Goal: Task Accomplishment & Management: Manage account settings

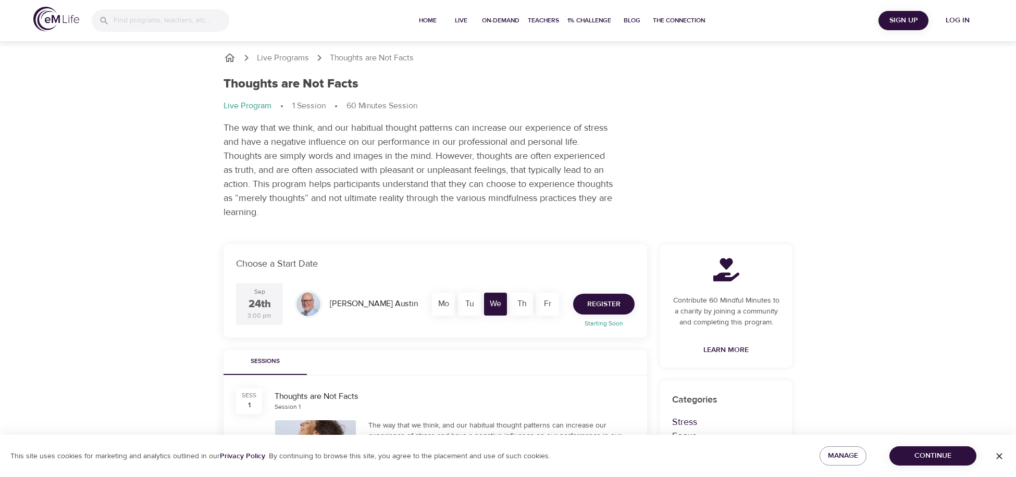
click at [599, 309] on span "Register" at bounding box center [603, 304] width 33 height 13
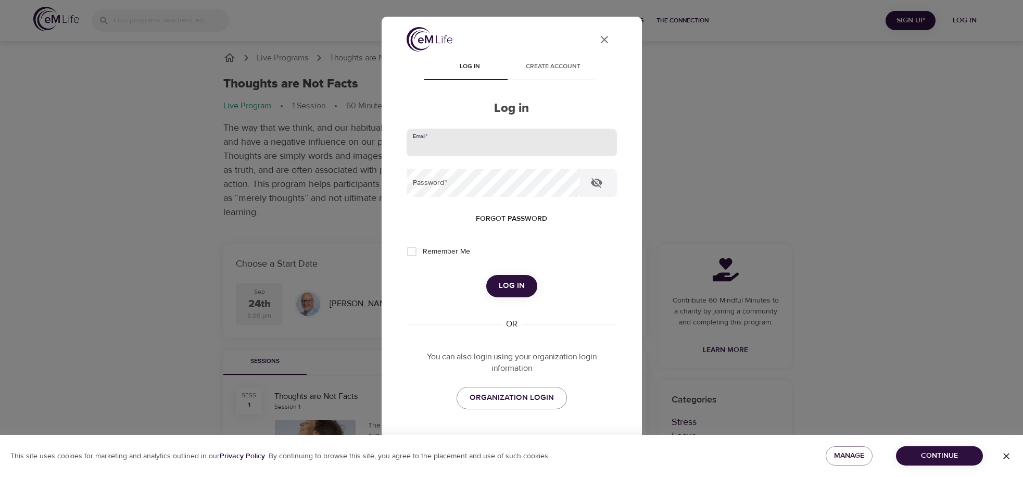
click at [466, 147] on input "email" at bounding box center [512, 143] width 210 height 28
type input "[EMAIL_ADDRESS][DOMAIN_NAME]"
click at [486, 275] on button "Log in" at bounding box center [511, 286] width 51 height 22
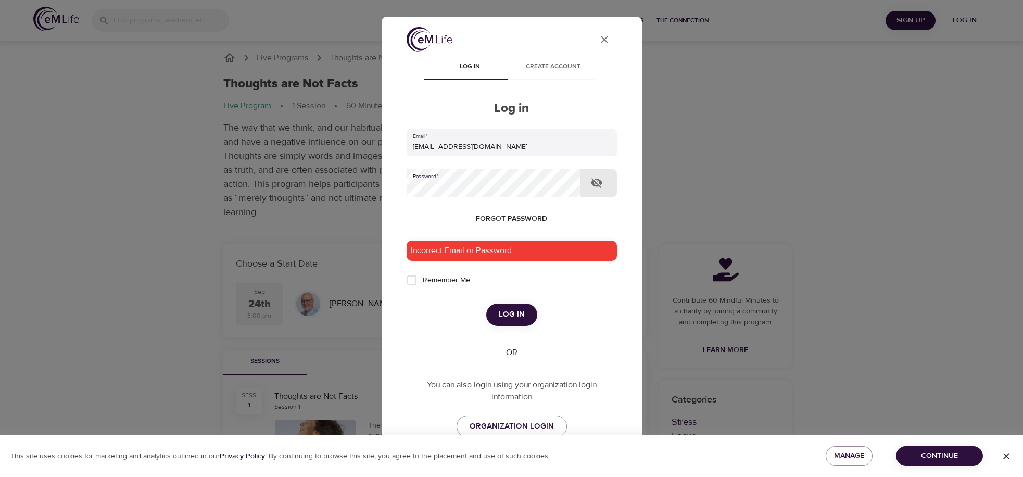
click at [598, 185] on icon "button" at bounding box center [596, 183] width 11 height 10
click at [499, 312] on span "Log in" at bounding box center [512, 315] width 26 height 14
click at [550, 67] on span "Create account" at bounding box center [553, 66] width 71 height 11
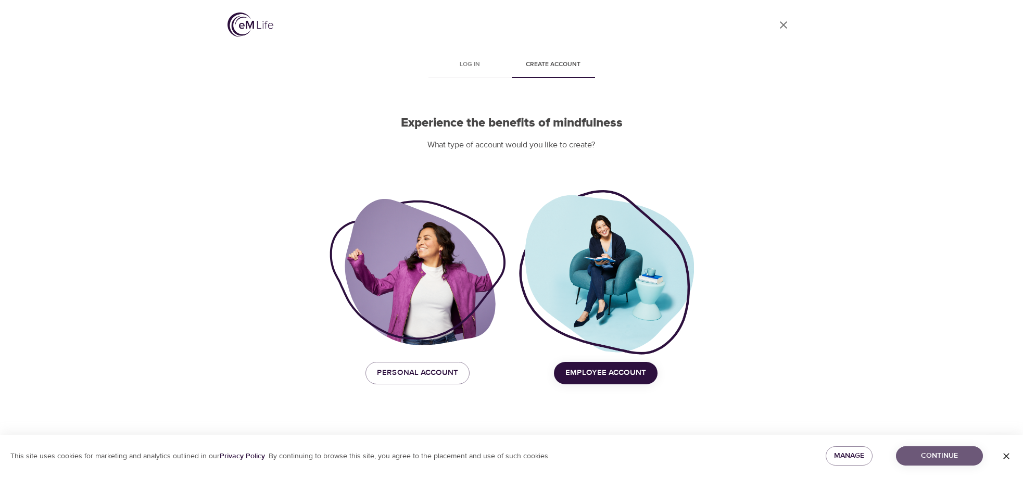
drag, startPoint x: 927, startPoint y: 454, endPoint x: 897, endPoint y: 364, distance: 94.4
click at [928, 454] on span "Continue" at bounding box center [940, 455] width 70 height 13
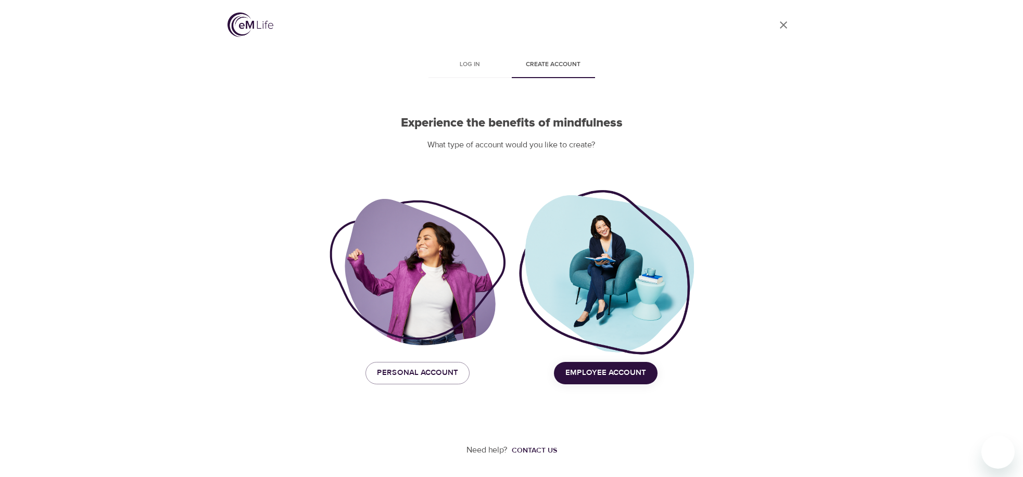
click at [616, 376] on span "Employee Account" at bounding box center [606, 373] width 81 height 14
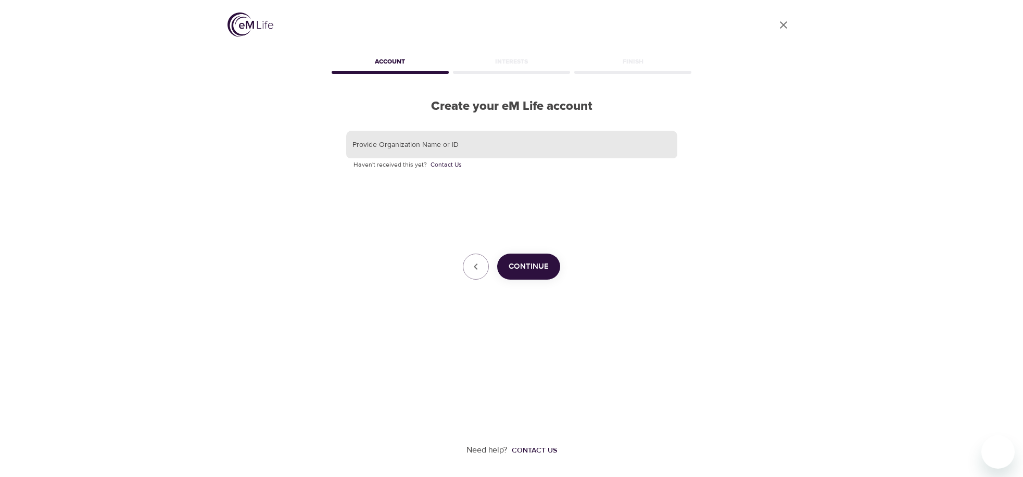
click at [498, 147] on input "text" at bounding box center [511, 145] width 331 height 28
type input "HANOVER INSURANCE COMPANY"
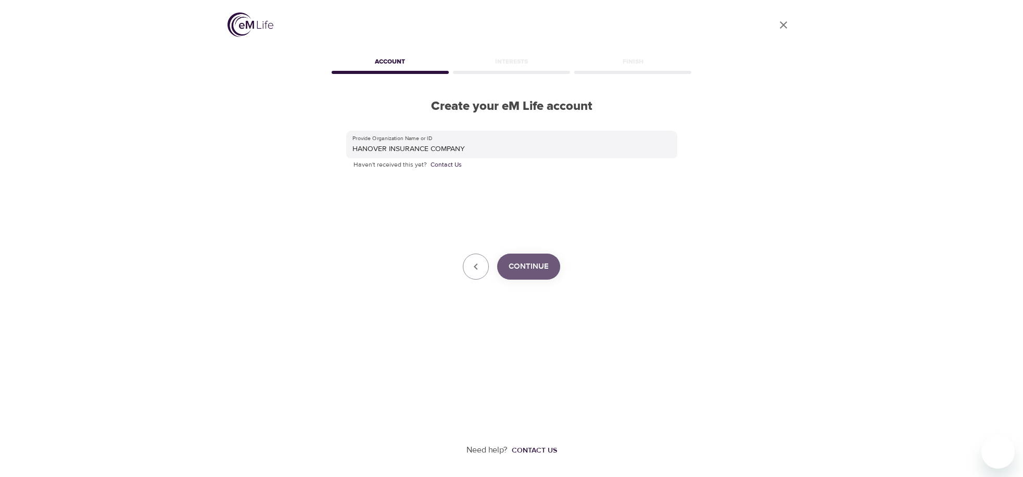
click at [524, 265] on span "Continue" at bounding box center [529, 267] width 40 height 14
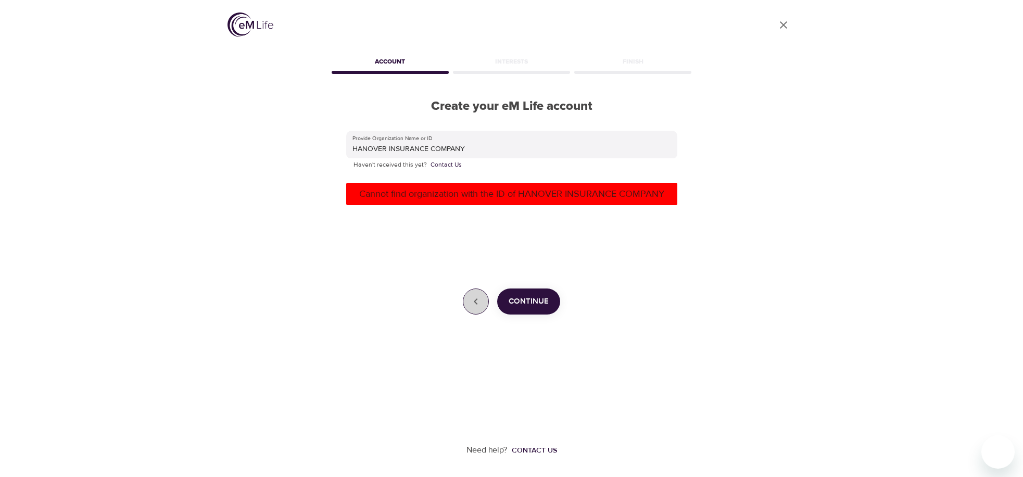
click at [481, 304] on icon "button" at bounding box center [476, 301] width 12 height 12
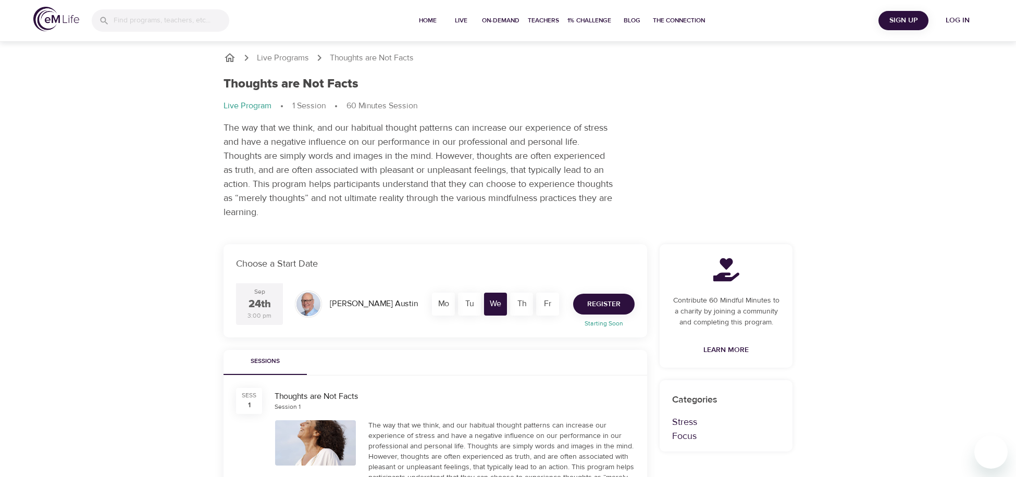
click at [600, 307] on span "Register" at bounding box center [603, 304] width 33 height 13
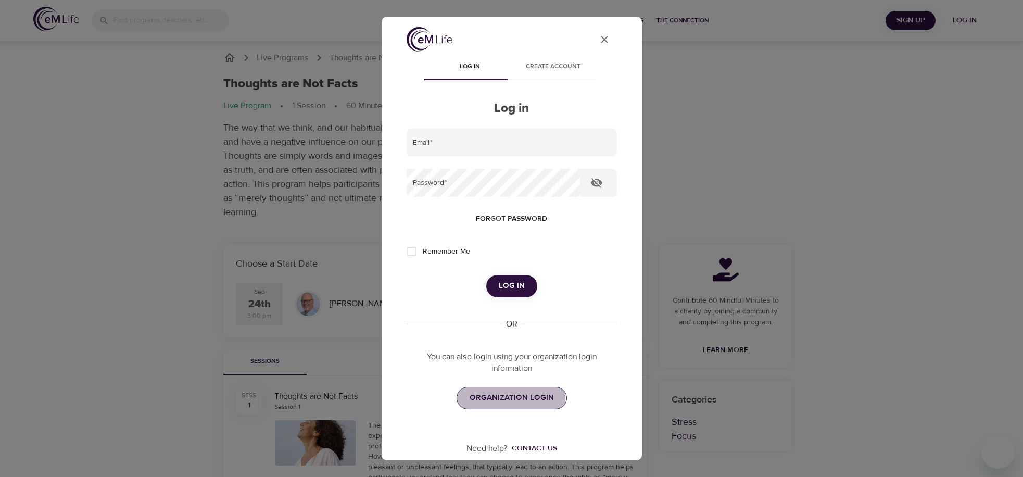
click at [498, 396] on span "ORGANIZATION LOGIN" at bounding box center [512, 398] width 84 height 14
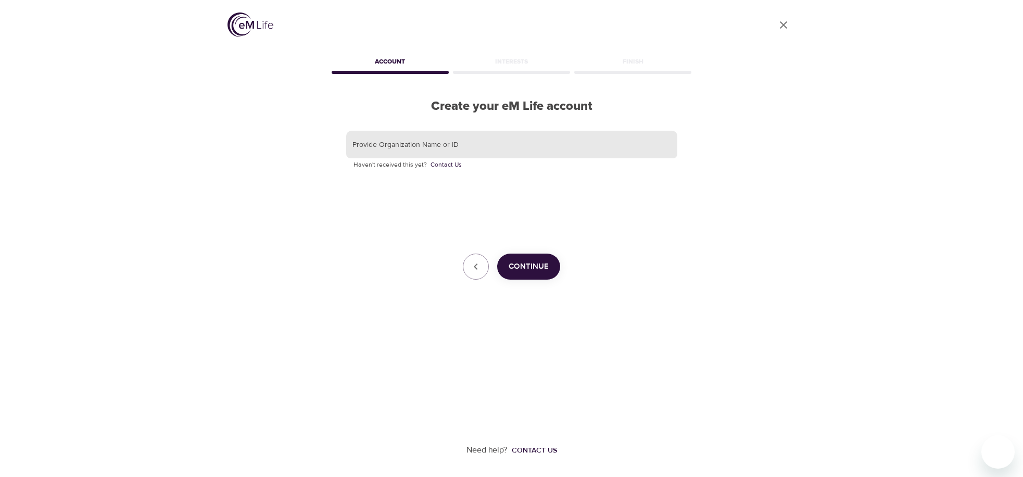
click at [479, 146] on input "text" at bounding box center [511, 145] width 331 height 28
type input "HANOVER"
drag, startPoint x: 521, startPoint y: 260, endPoint x: 529, endPoint y: 259, distance: 8.4
click at [525, 259] on button "Continue" at bounding box center [528, 267] width 63 height 26
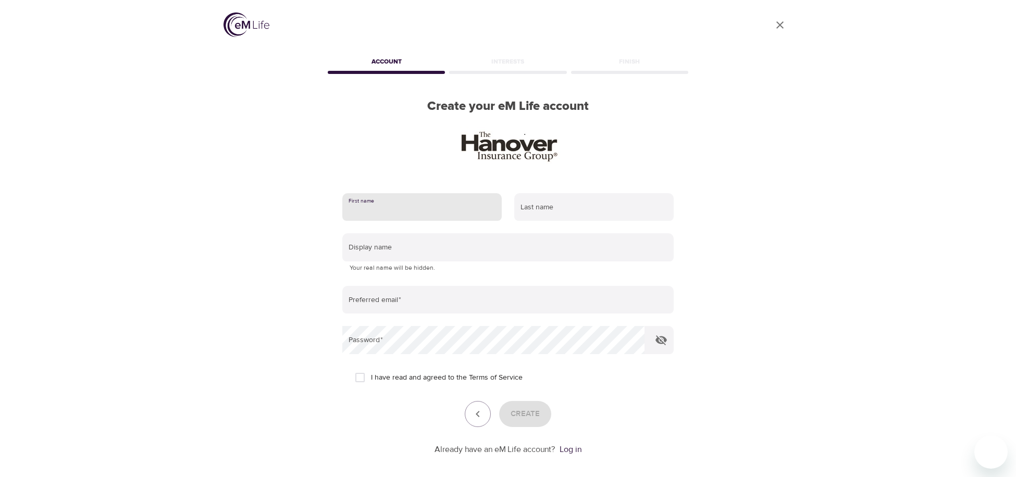
click at [426, 212] on input "text" at bounding box center [421, 207] width 159 height 28
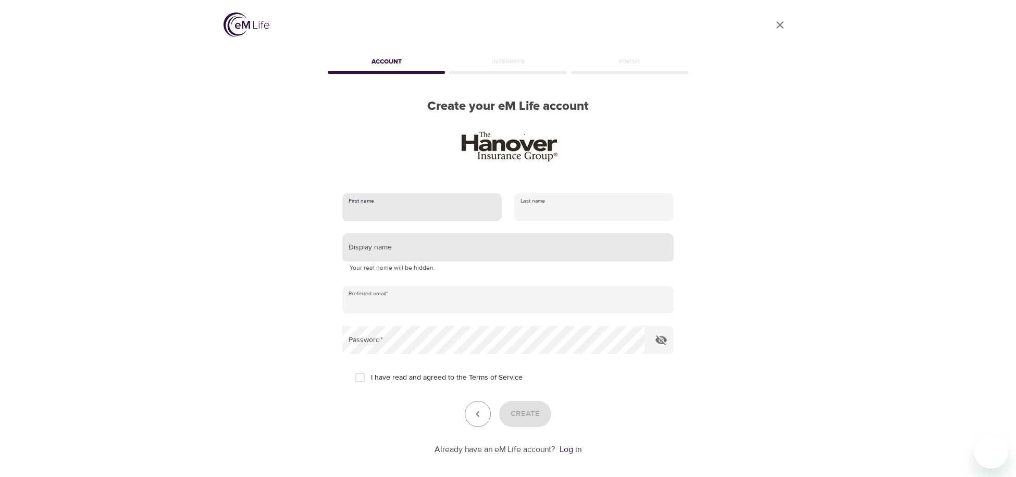
type input "Lynn"
type input "Millet"
type input "lmillet@hanover.com"
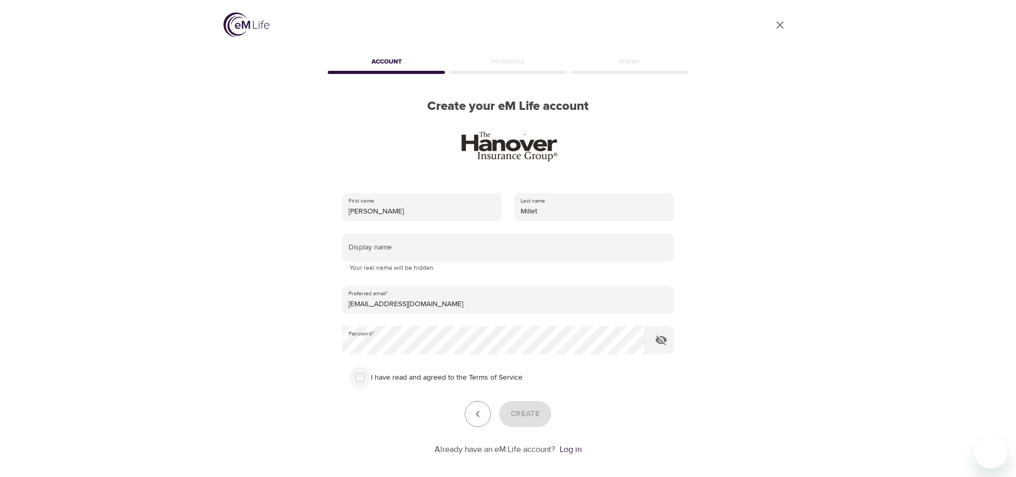
click at [361, 379] on input "I have read and agreed to the Terms of Service" at bounding box center [360, 378] width 22 height 22
checkbox input "true"
click at [518, 414] on span "Create" at bounding box center [524, 414] width 29 height 14
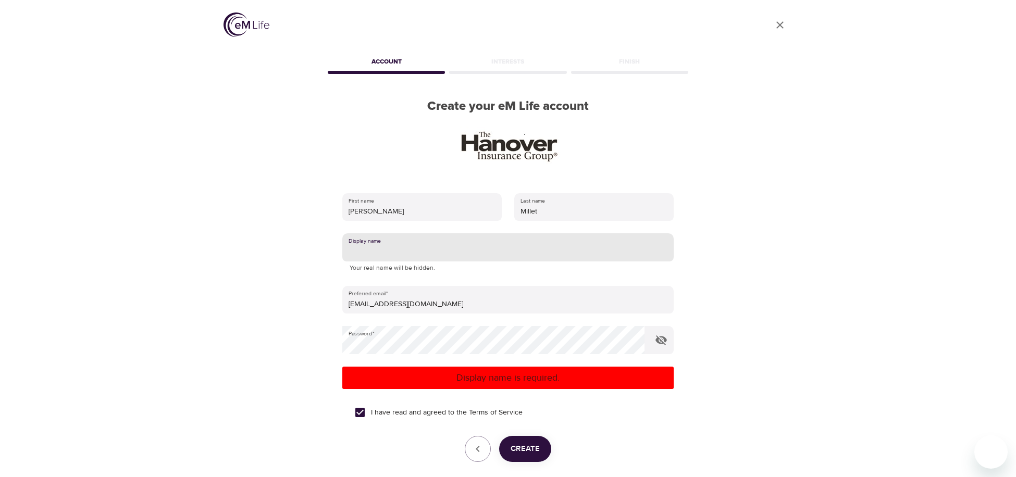
click at [450, 254] on input "text" at bounding box center [507, 247] width 331 height 28
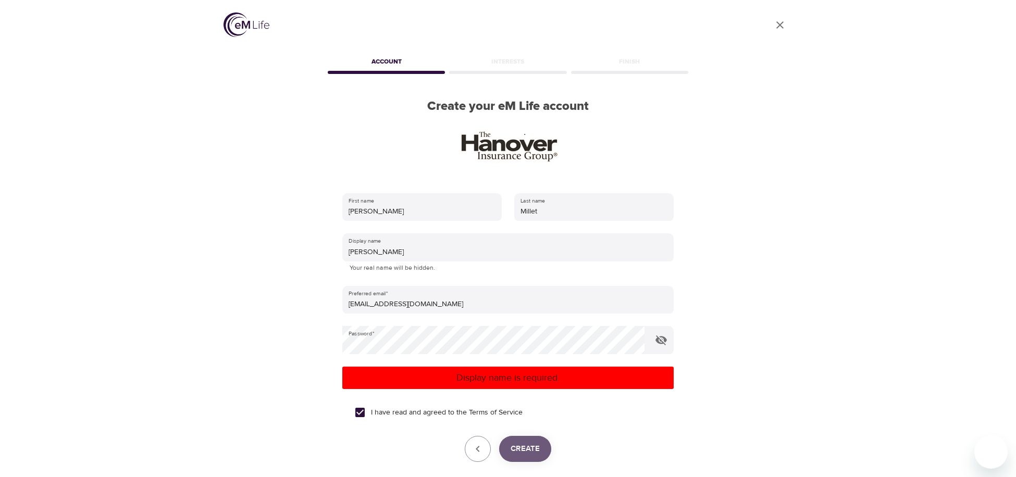
click at [526, 444] on span "Create" at bounding box center [524, 449] width 29 height 14
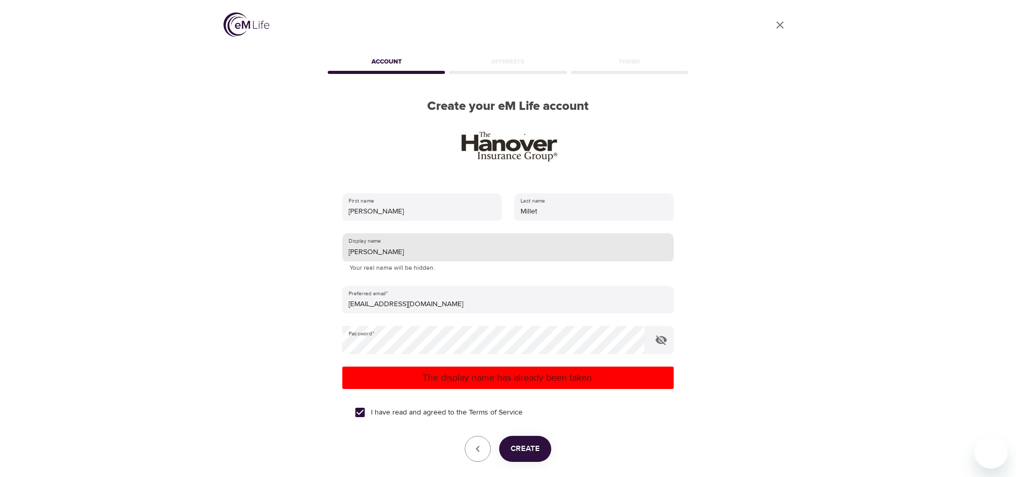
click at [398, 253] on input "LYNN" at bounding box center [507, 247] width 331 height 28
type input "LYNN MILLET"
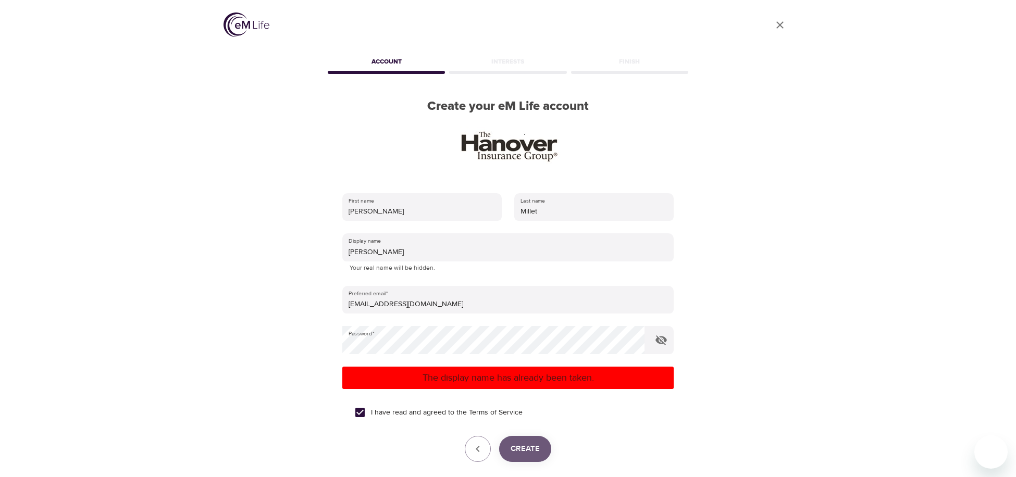
click at [529, 453] on span "Create" at bounding box center [524, 449] width 29 height 14
click at [478, 445] on icon "button" at bounding box center [477, 449] width 12 height 12
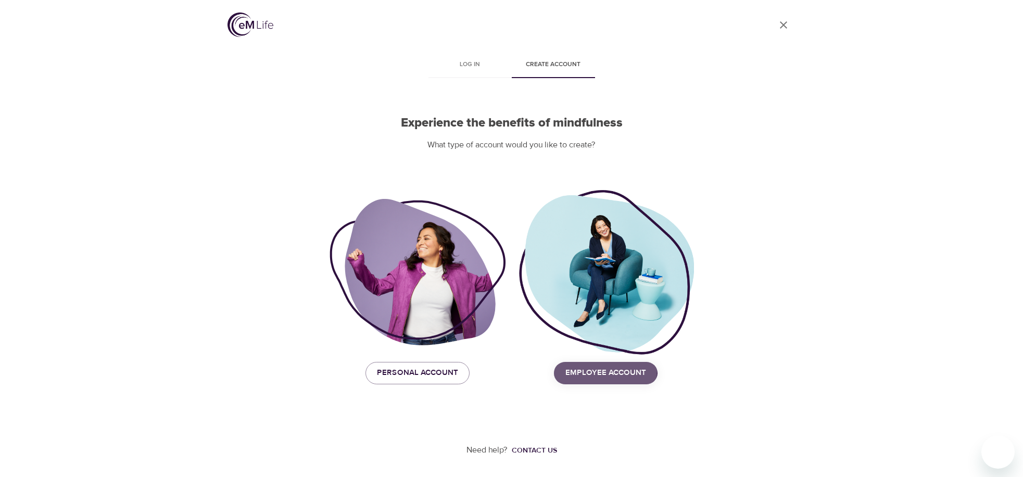
click at [595, 372] on span "Employee Account" at bounding box center [606, 373] width 81 height 14
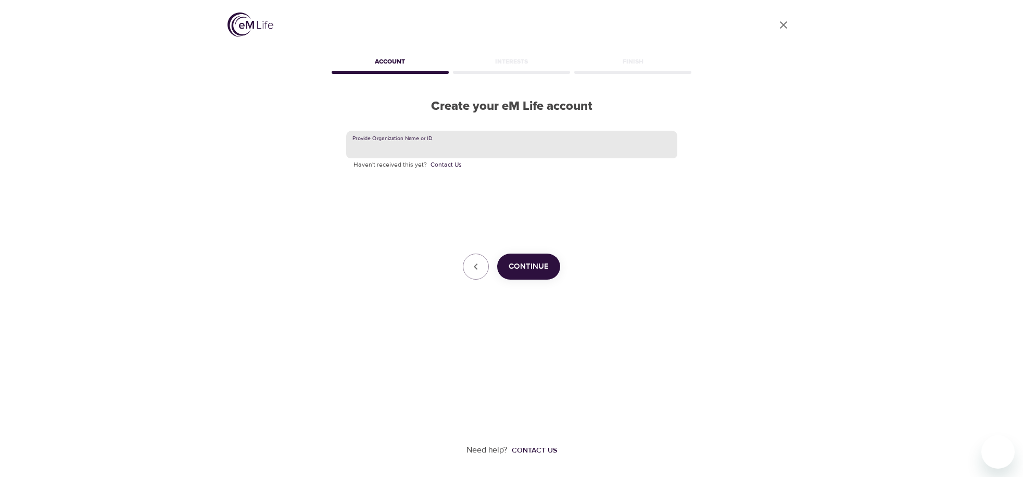
click at [482, 148] on input "text" at bounding box center [511, 145] width 331 height 28
type input "[GEOGRAPHIC_DATA]"
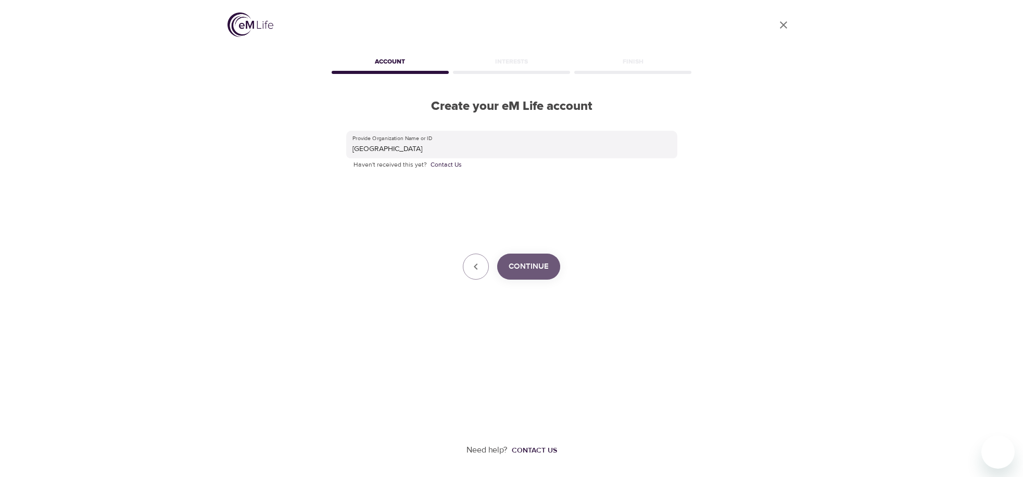
click at [529, 263] on span "Continue" at bounding box center [529, 267] width 40 height 14
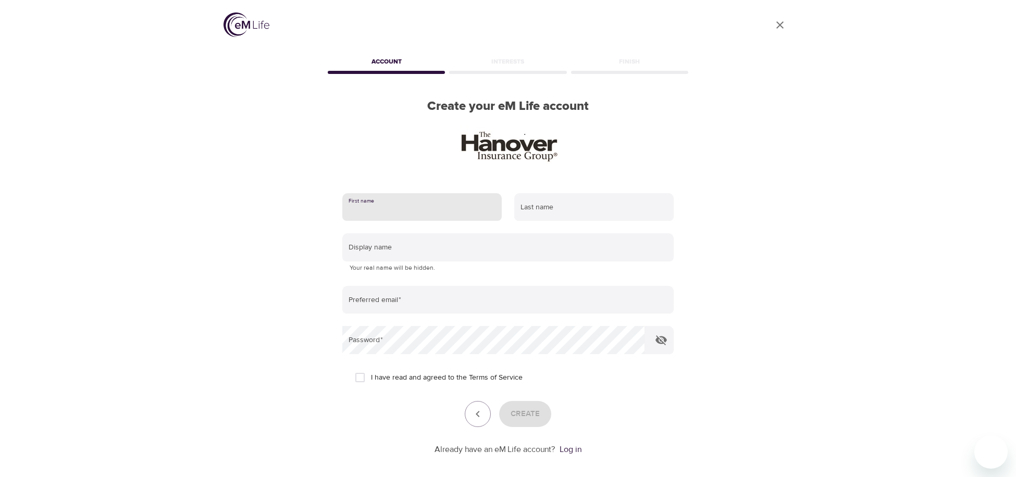
click at [454, 209] on input "text" at bounding box center [421, 207] width 159 height 28
type input "Lynn"
type input "Millet"
type input "LYNN MILLET"
type input "[EMAIL_ADDRESS][DOMAIN_NAME]"
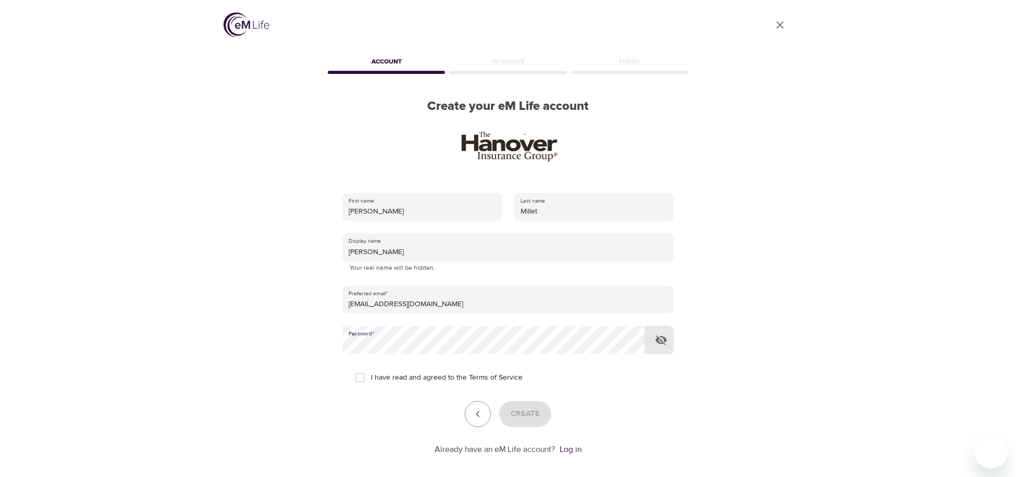
click at [362, 376] on input "I have read and agreed to the Terms of Service" at bounding box center [360, 378] width 22 height 22
checkbox input "true"
click at [521, 418] on span "Create" at bounding box center [524, 414] width 29 height 14
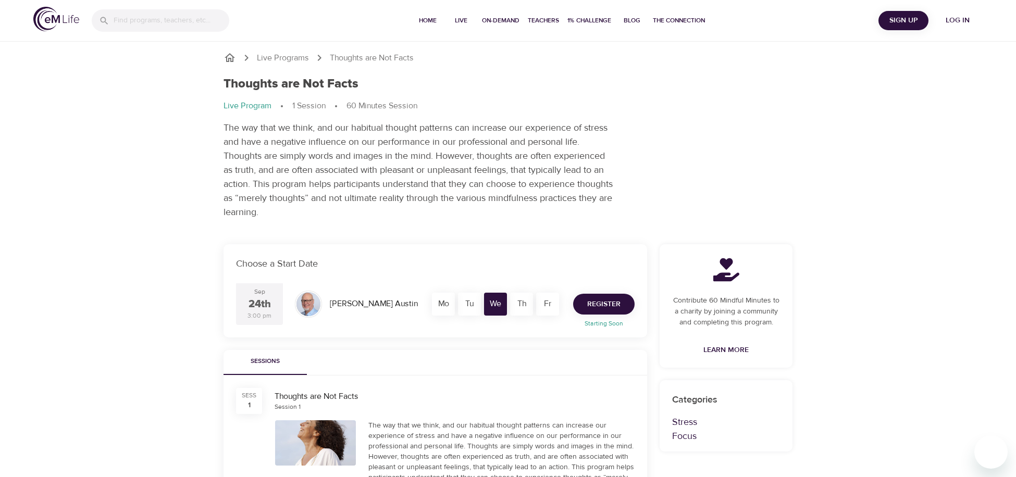
click at [610, 305] on span "Register" at bounding box center [603, 304] width 33 height 13
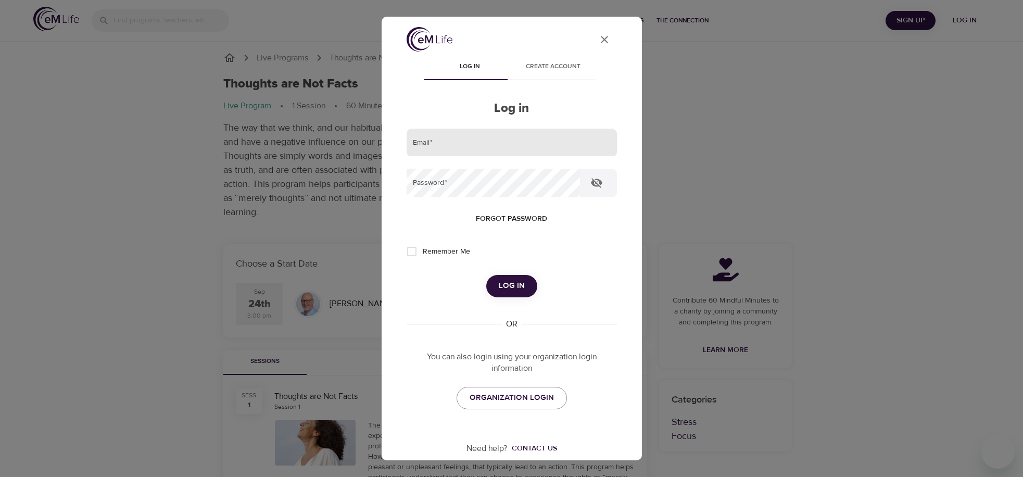
click at [537, 148] on input "email" at bounding box center [512, 143] width 210 height 28
type input "lmillet@hanover.com"
click at [505, 215] on span "Forgot password" at bounding box center [511, 218] width 71 height 13
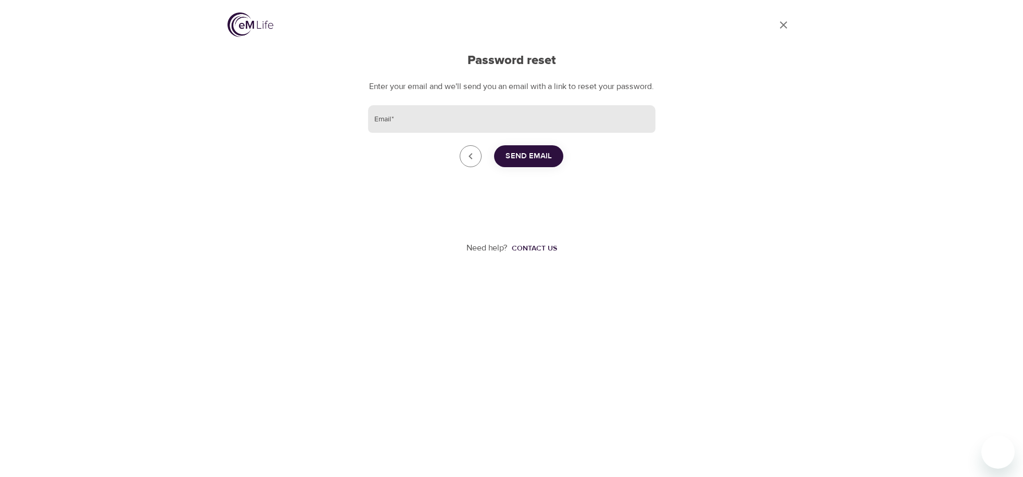
click at [466, 133] on input "Email   *" at bounding box center [511, 119] width 287 height 28
type input "lmillet@hanover.com"
click at [519, 163] on span "Send Email" at bounding box center [529, 156] width 46 height 14
